Goal: Information Seeking & Learning: Learn about a topic

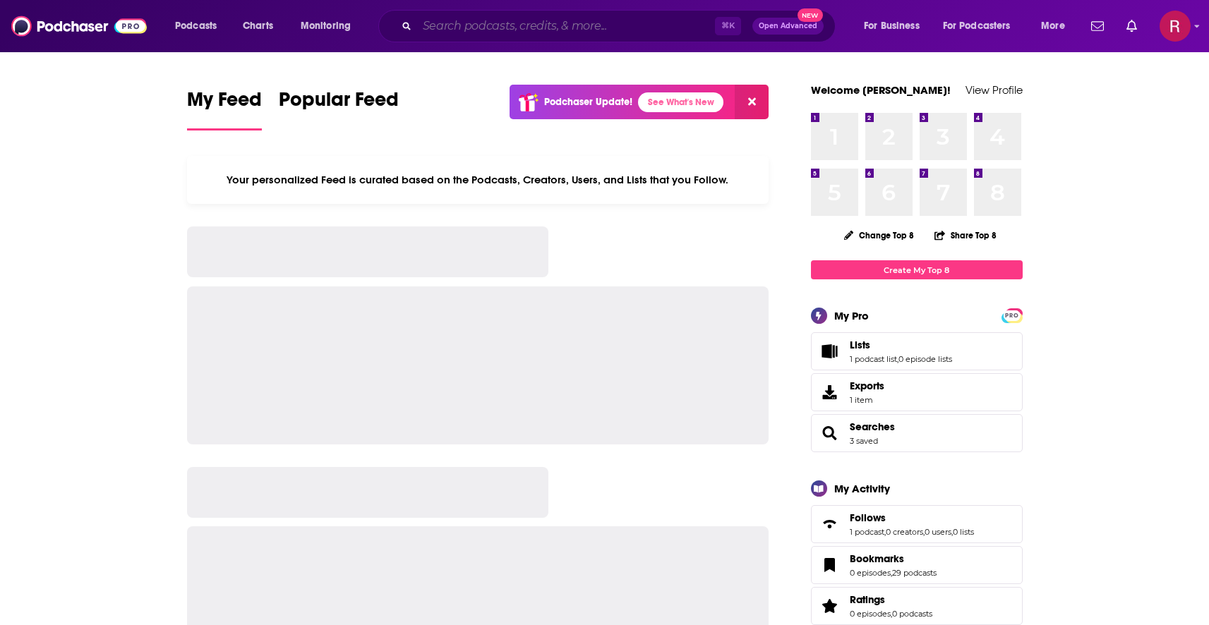
click at [583, 35] on input "Search podcasts, credits, & more..." at bounding box center [566, 26] width 298 height 23
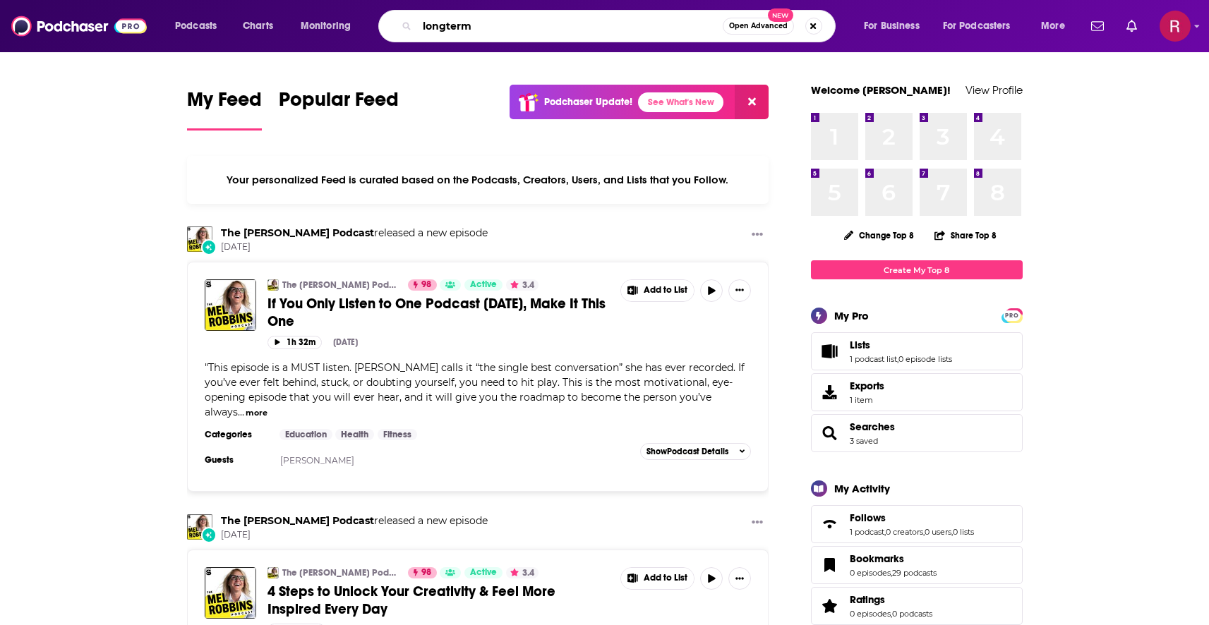
type input "longterm"
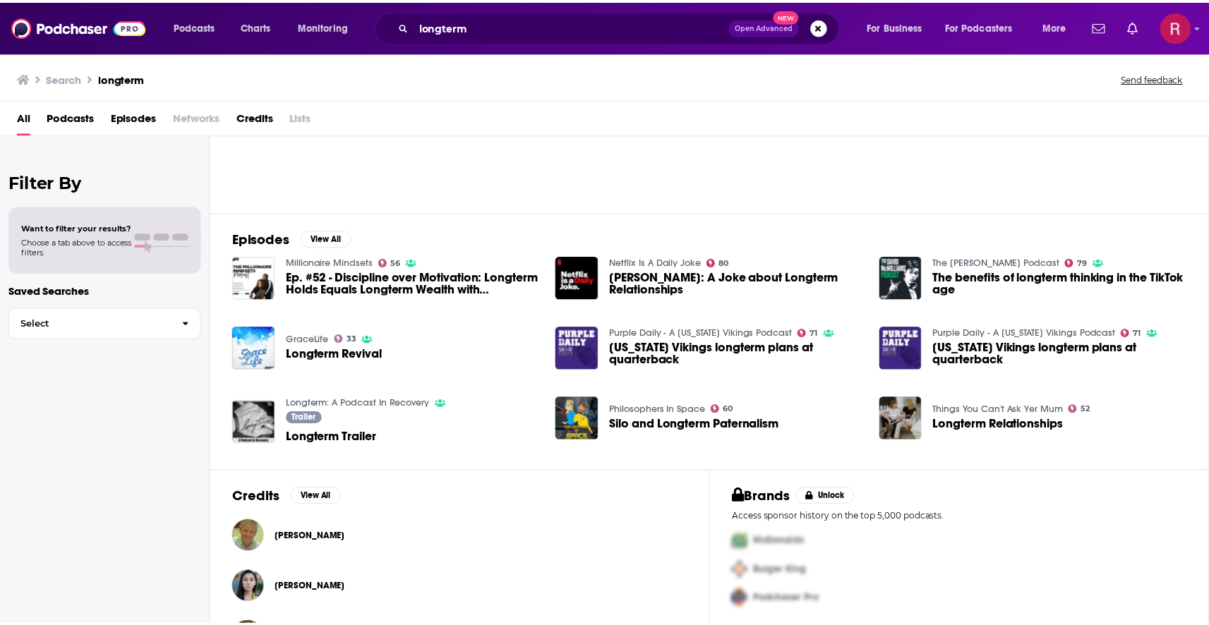
scroll to position [172, 0]
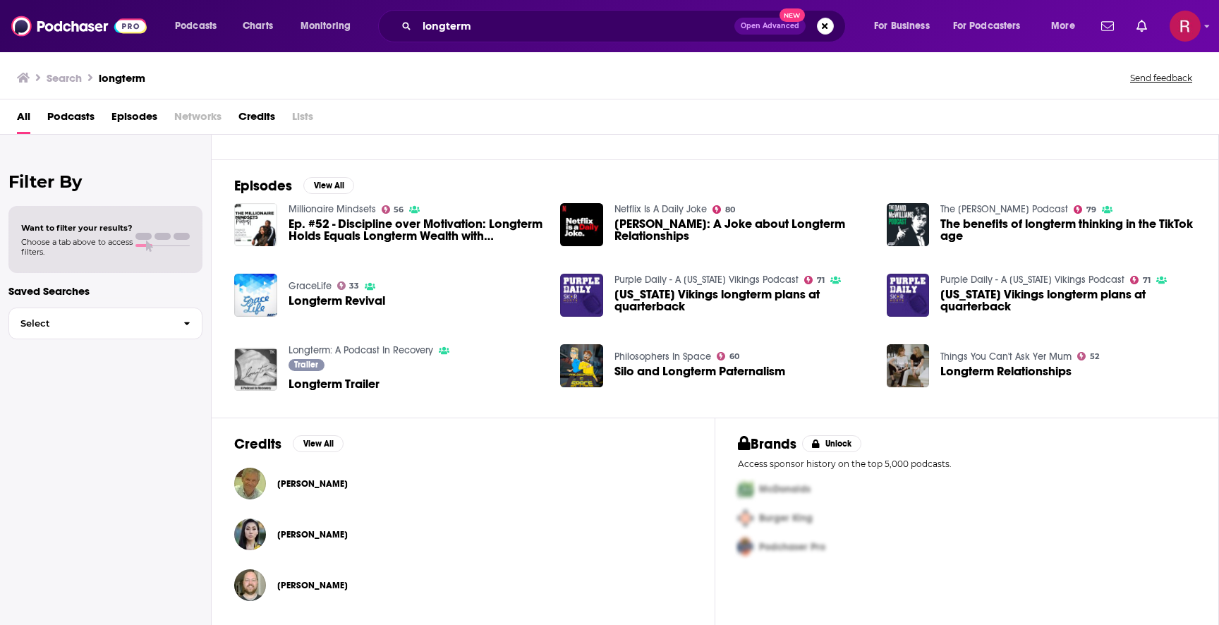
click at [268, 379] on img "Longterm Trailer" at bounding box center [255, 369] width 43 height 43
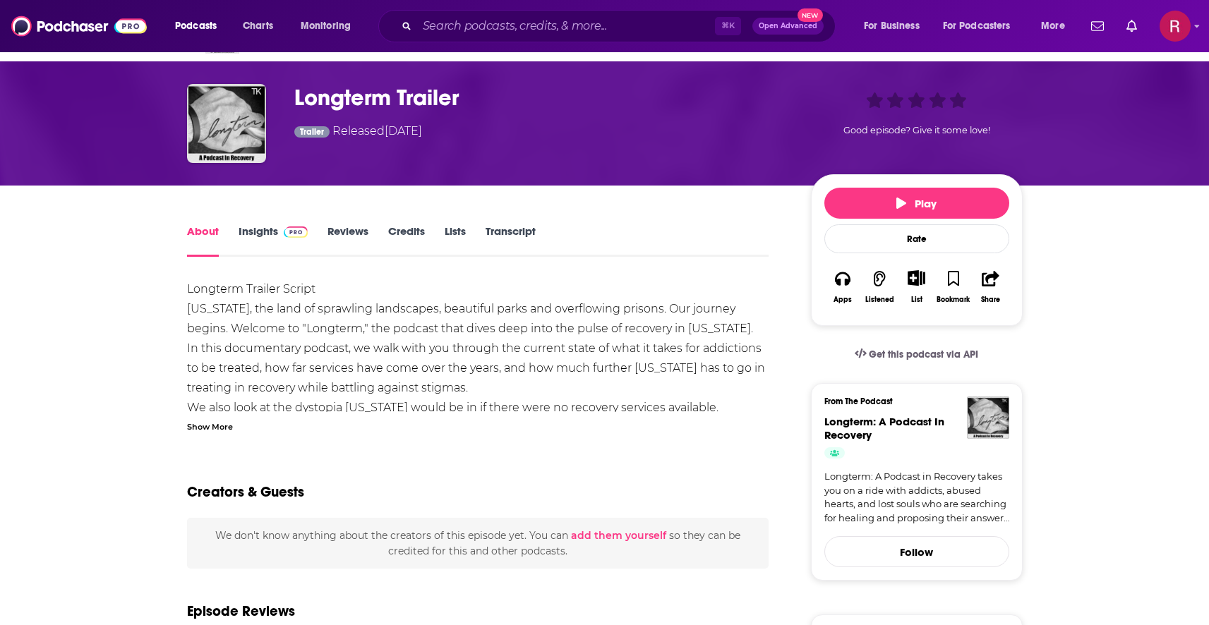
scroll to position [55, 0]
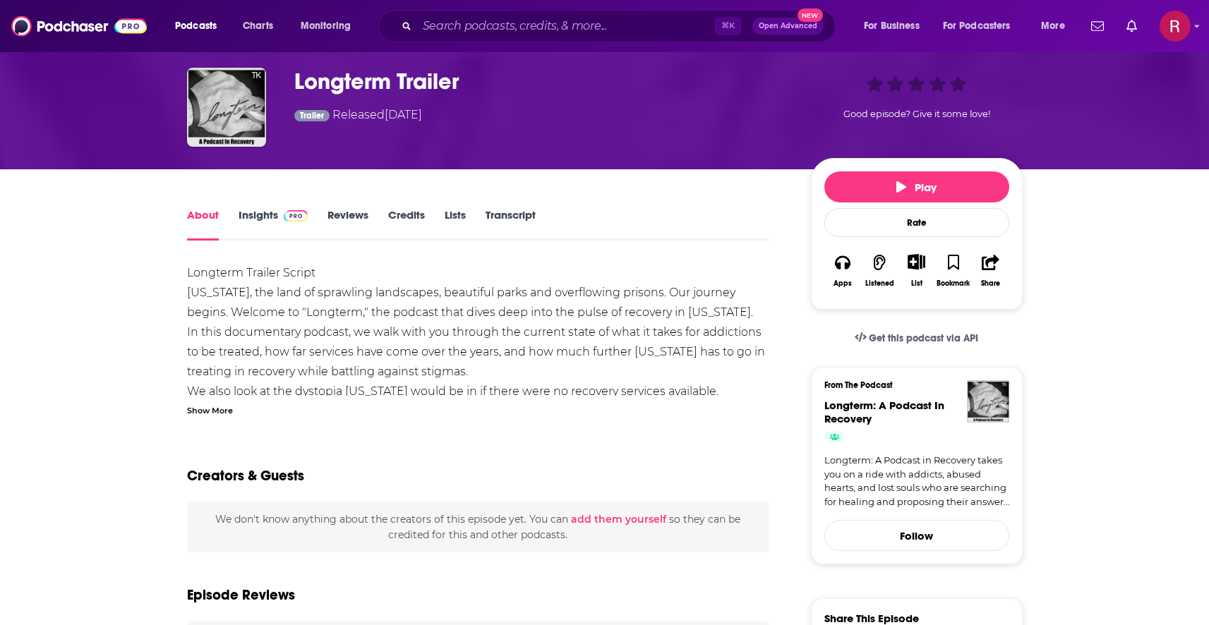
click at [265, 217] on link "Insights" at bounding box center [273, 224] width 70 height 32
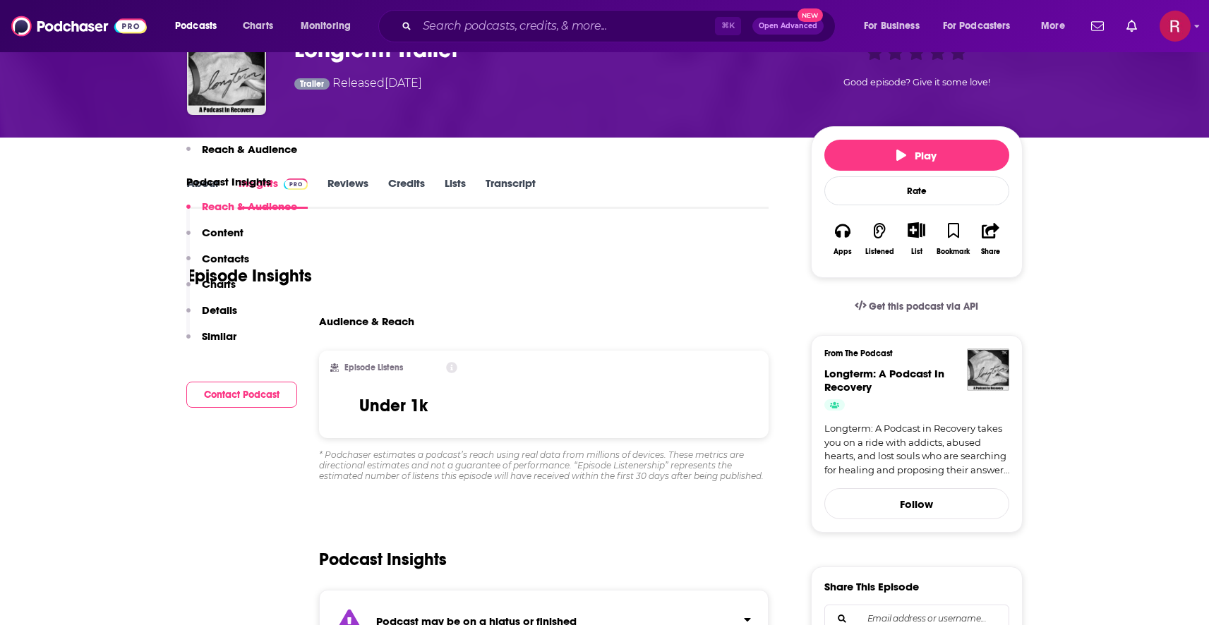
scroll to position [76, 0]
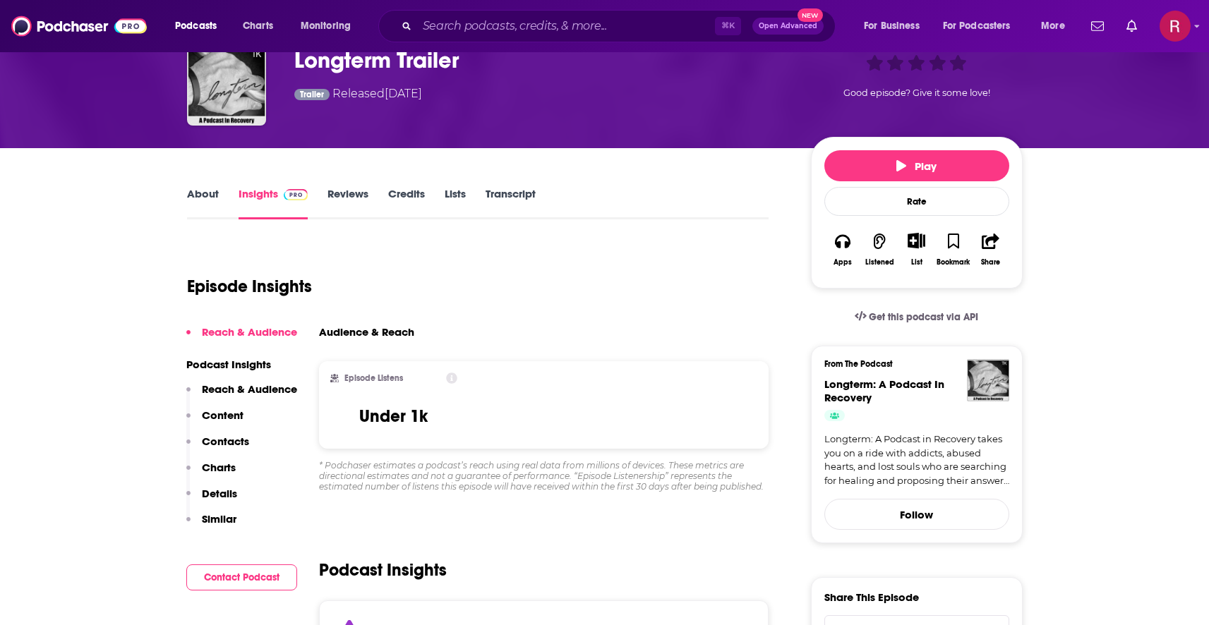
click at [212, 195] on link "About" at bounding box center [203, 203] width 32 height 32
